Goal: Understand process/instructions: Learn how to perform a task or action

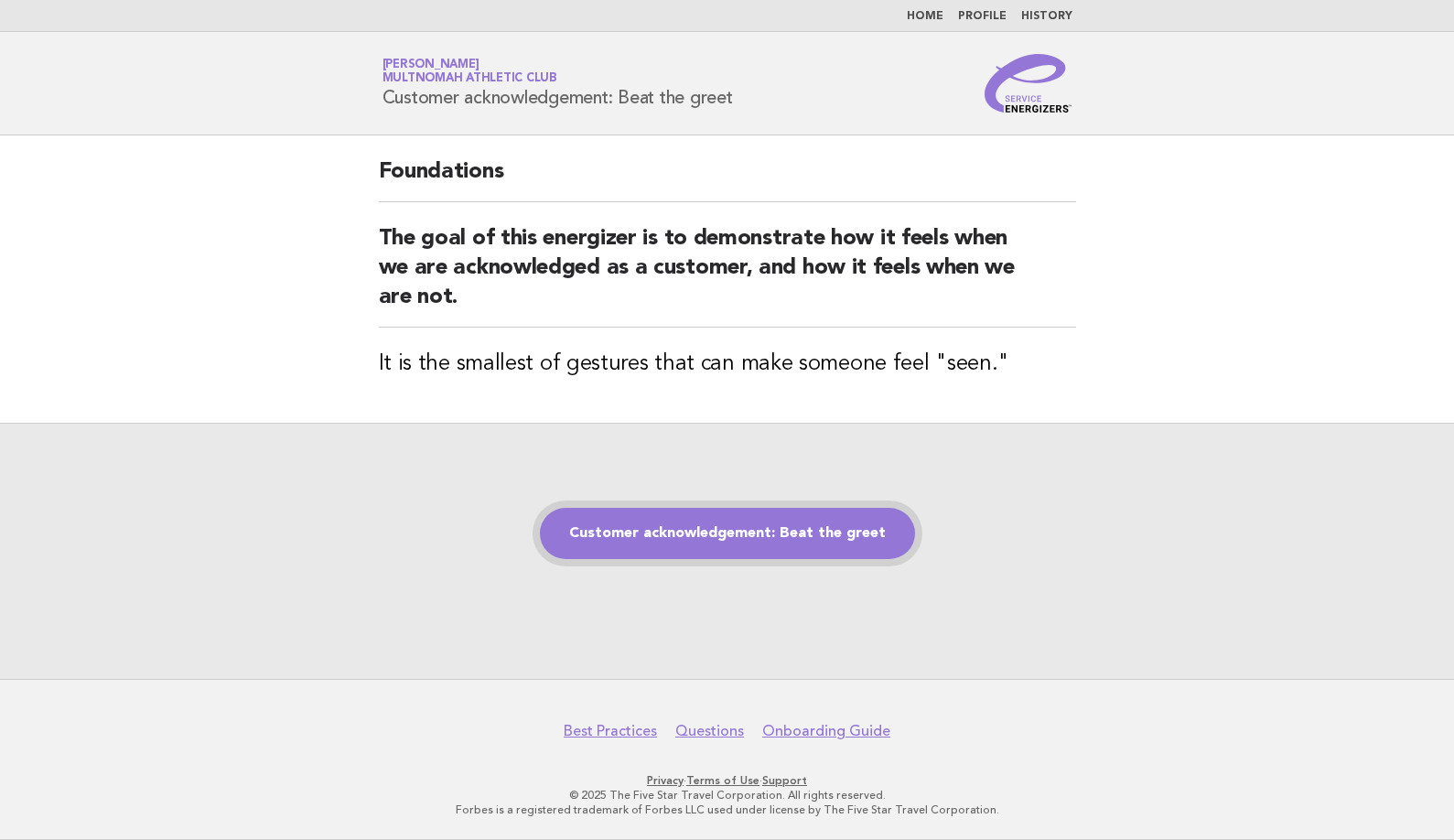
click at [795, 528] on link "Customer acknowledgement: Beat the greet" at bounding box center [727, 533] width 375 height 51
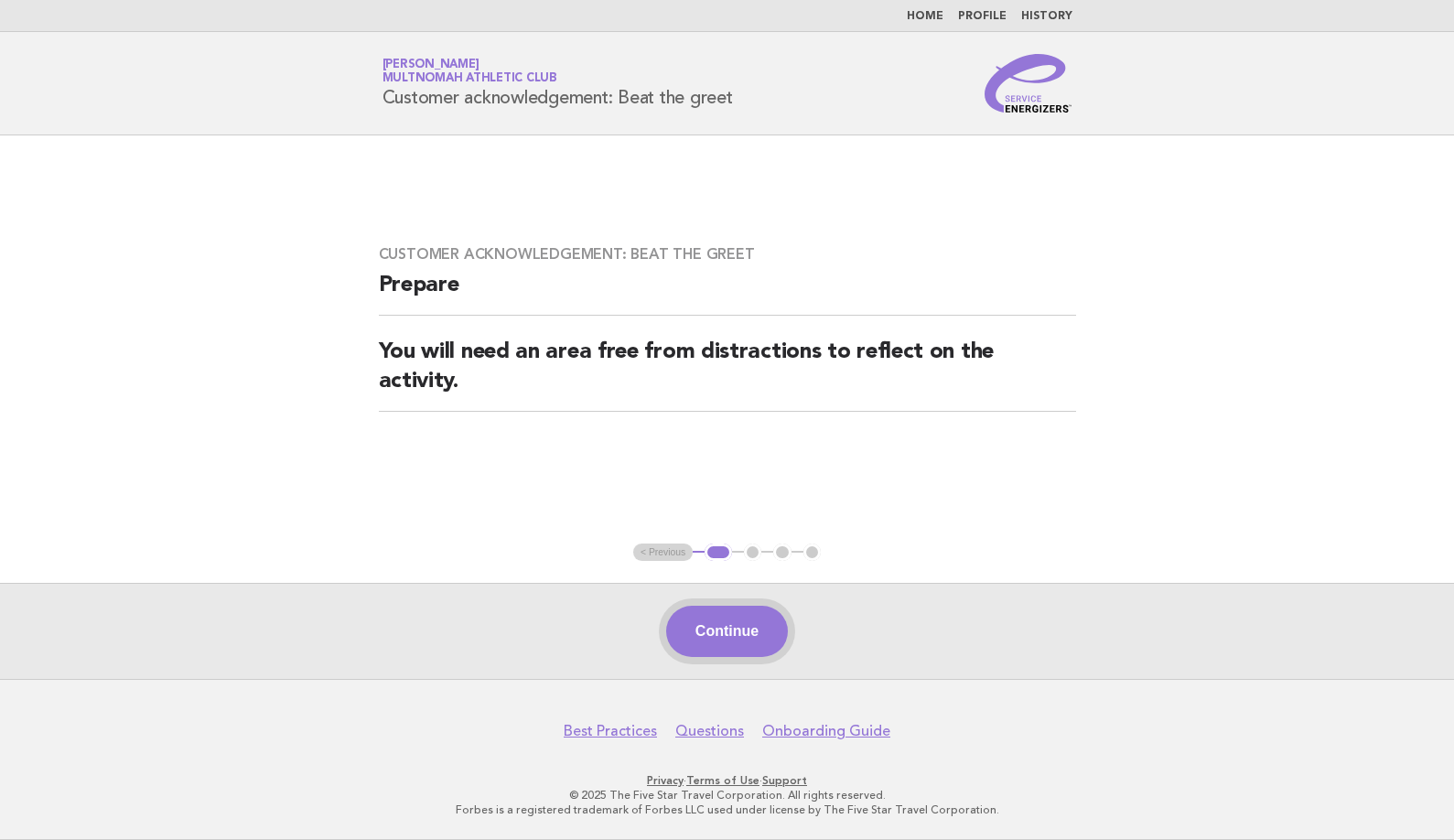
click at [745, 630] on button "Continue" at bounding box center [726, 631] width 122 height 51
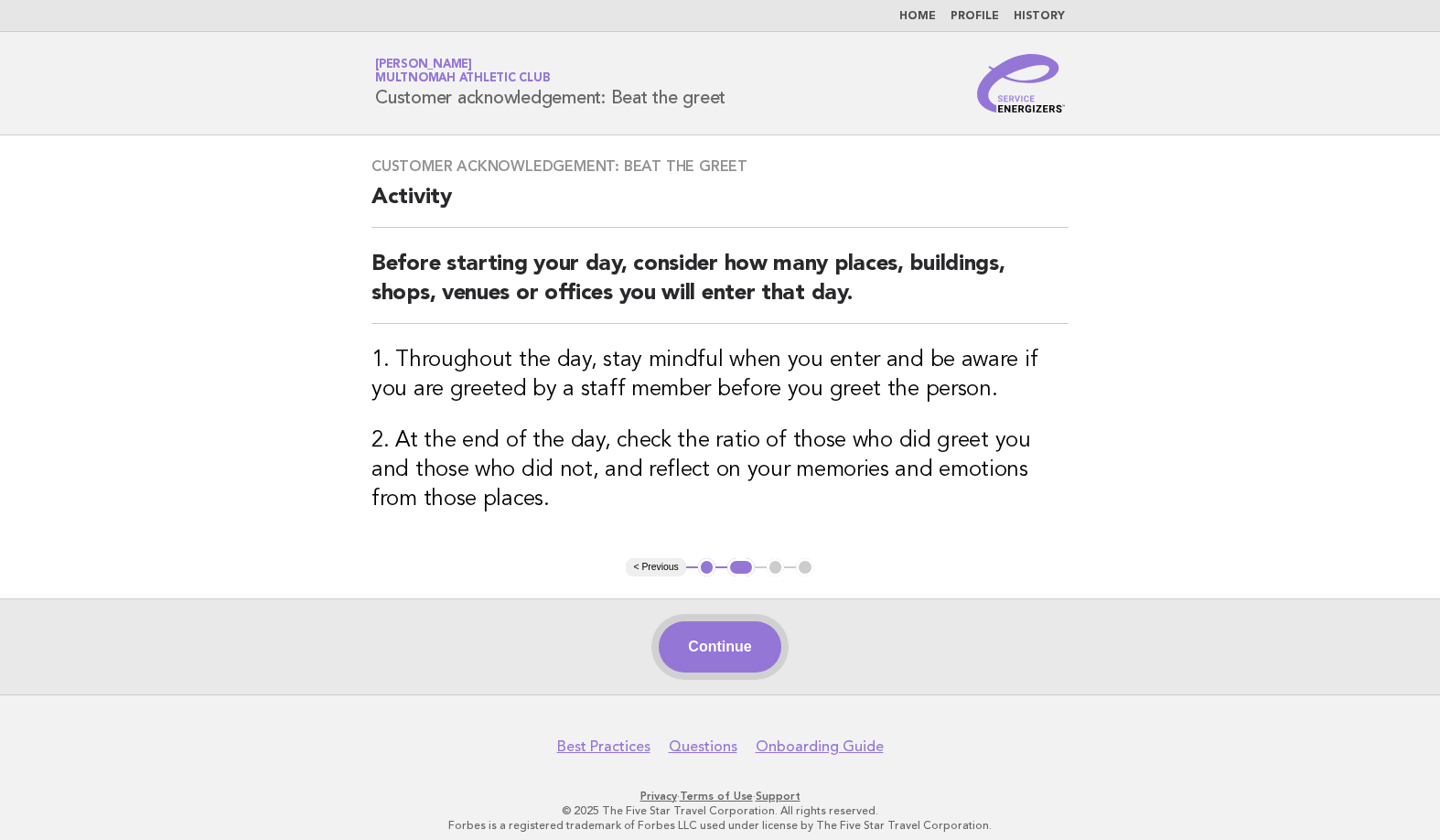
click at [721, 621] on button "Continue" at bounding box center [720, 647] width 122 height 51
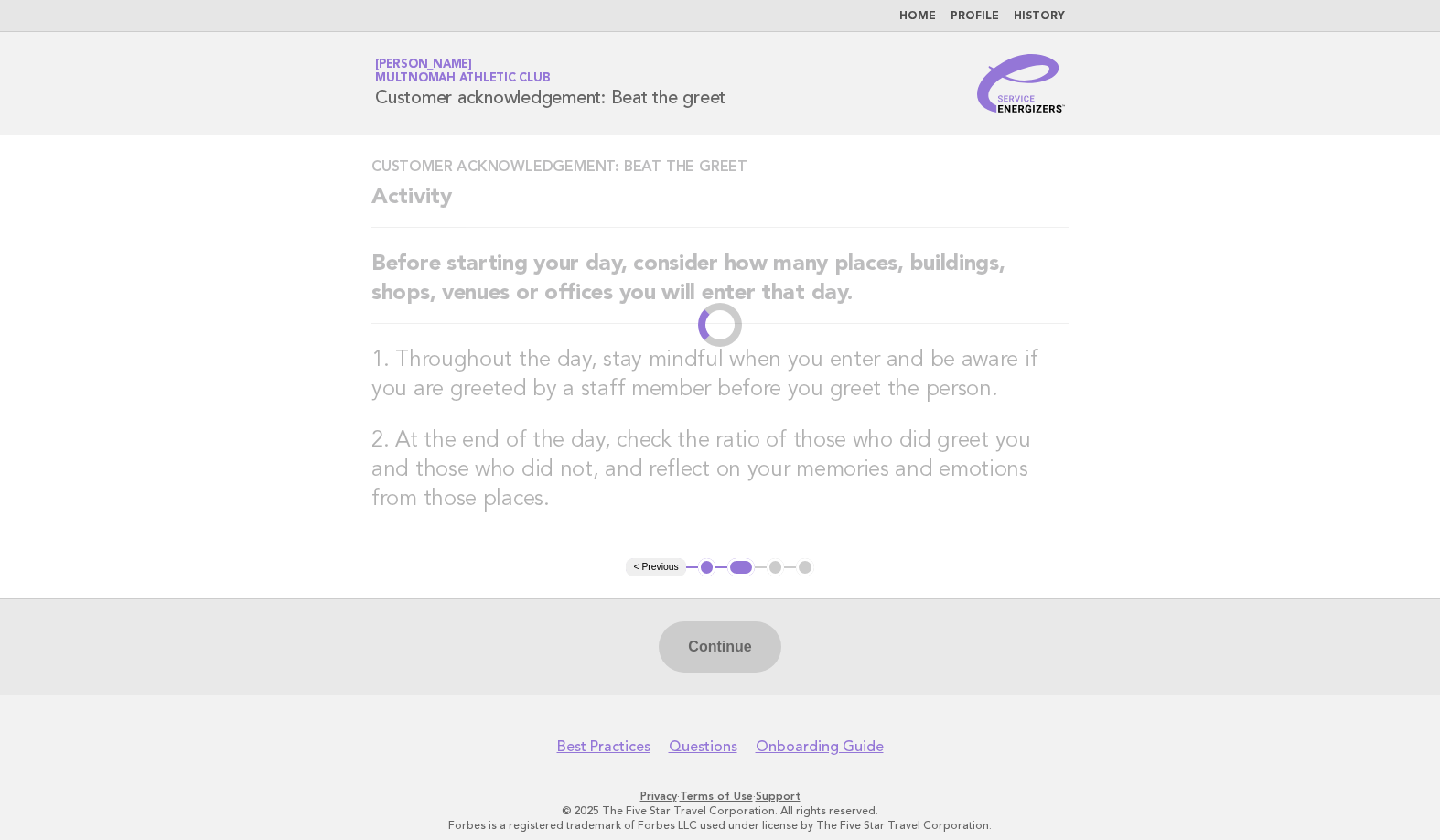
click at [720, 636] on div "Continue" at bounding box center [720, 647] width 1440 height 96
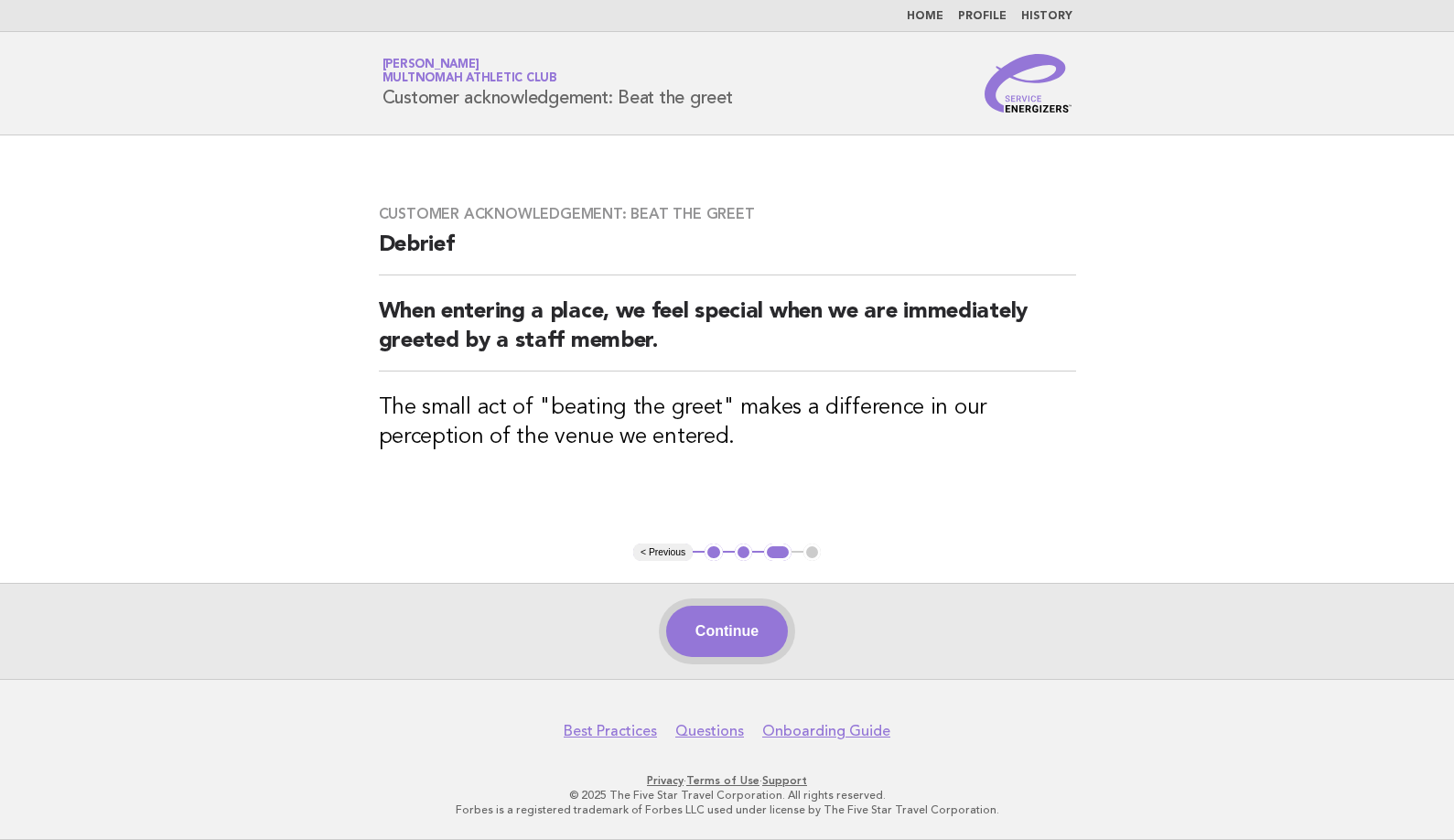
click at [734, 642] on button "Continue" at bounding box center [726, 631] width 122 height 51
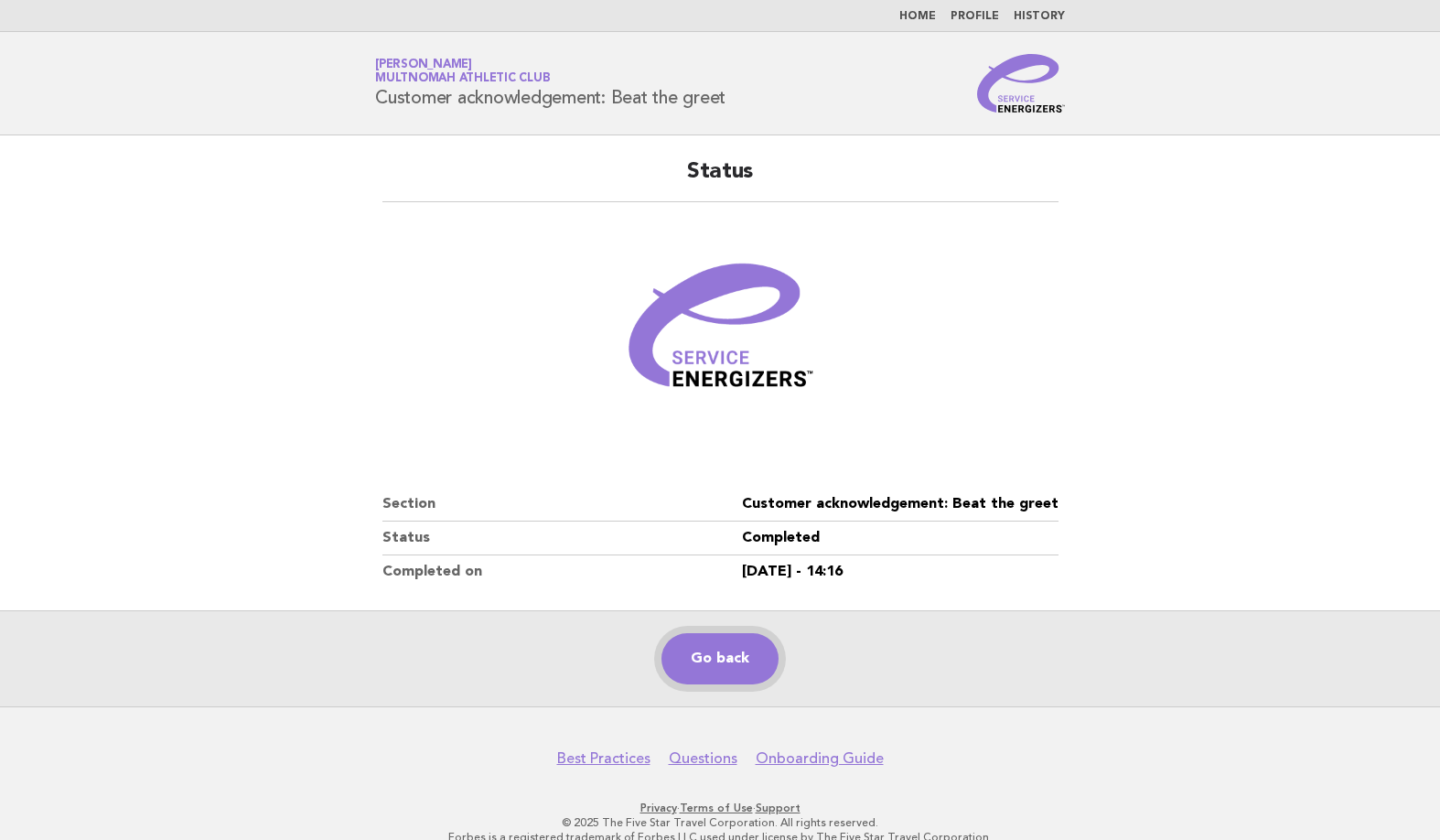
click at [766, 672] on link "Go back" at bounding box center [720, 658] width 117 height 51
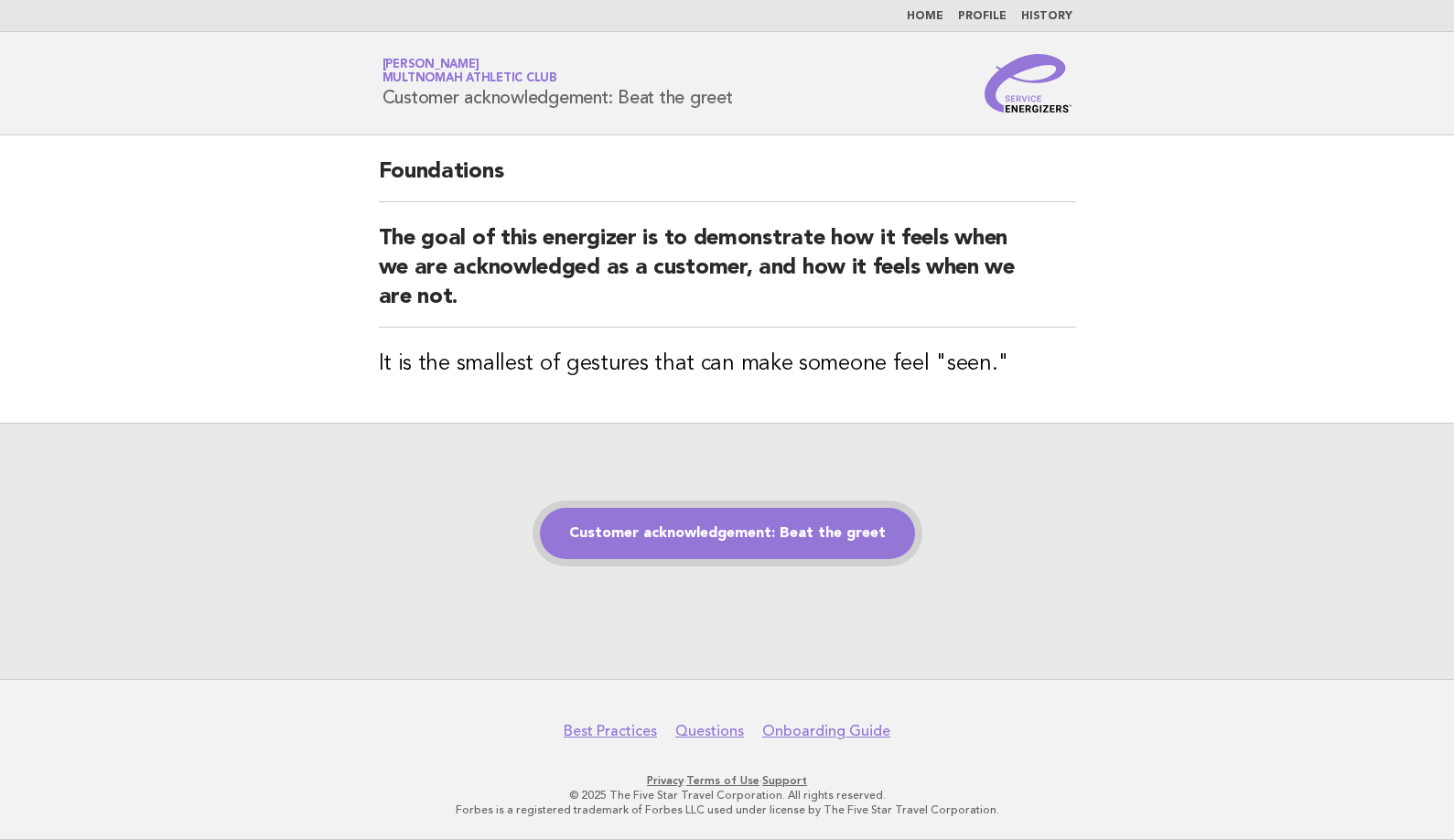
click at [809, 546] on link "Customer acknowledgement: Beat the greet" at bounding box center [727, 533] width 375 height 51
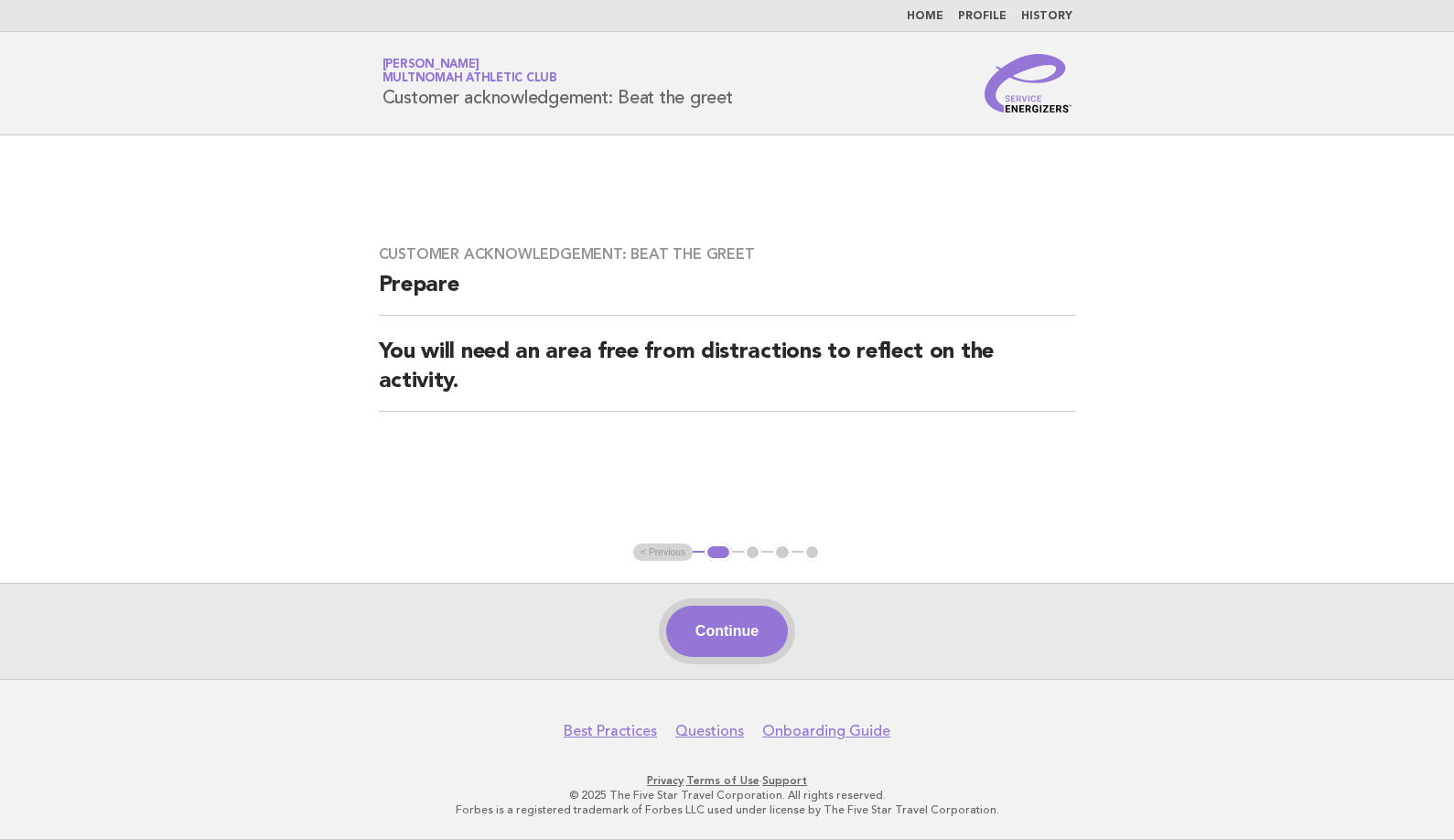
click at [723, 620] on button "Continue" at bounding box center [726, 631] width 122 height 51
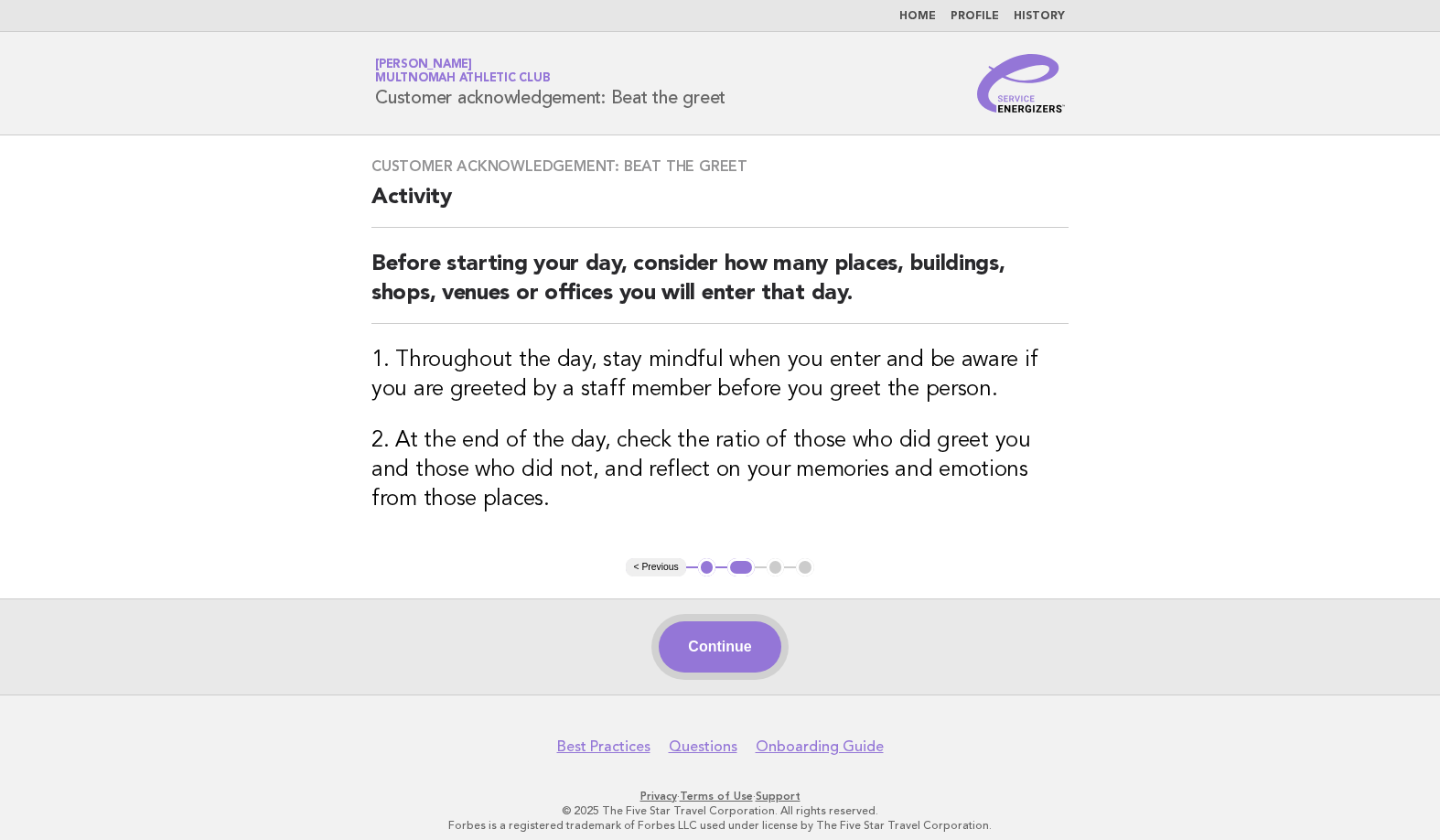
click at [726, 628] on button "Continue" at bounding box center [720, 647] width 122 height 51
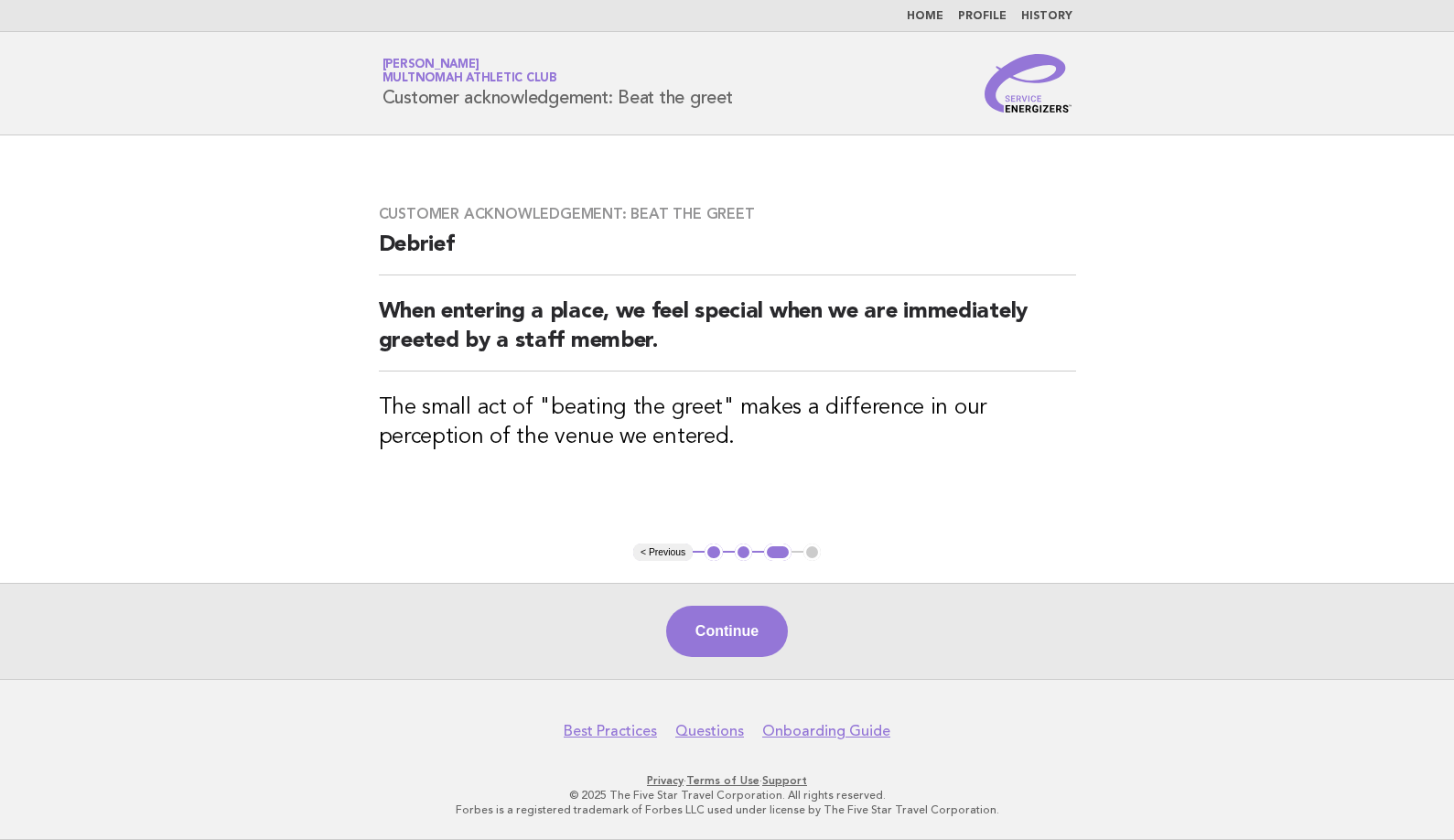
click at [726, 628] on button "Continue" at bounding box center [726, 631] width 122 height 51
